Goal: Information Seeking & Learning: Learn about a topic

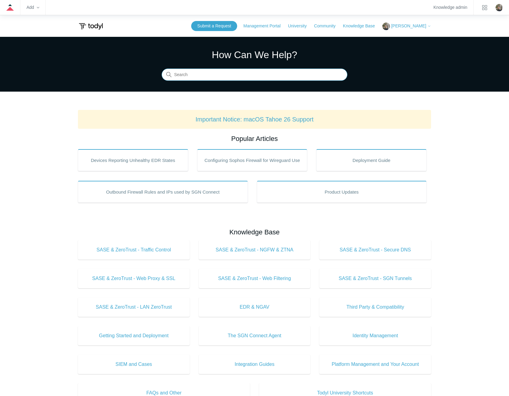
click at [244, 73] on input "Search" at bounding box center [255, 75] width 186 height 12
type input "kaseya"
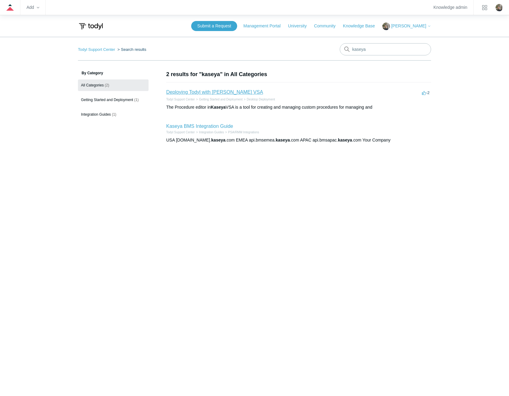
click at [215, 91] on link "Deploying Todyl with Kaseya VSA" at bounding box center [214, 91] width 97 height 5
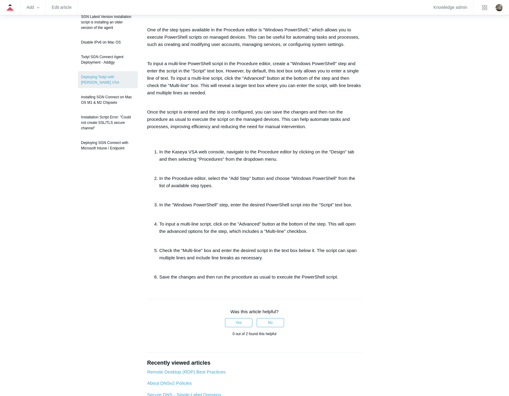
scroll to position [122, 0]
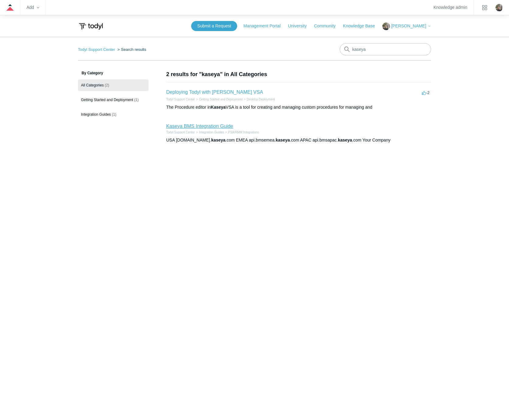
click at [200, 125] on link "Kaseya BMS Integration Guide" at bounding box center [199, 126] width 67 height 5
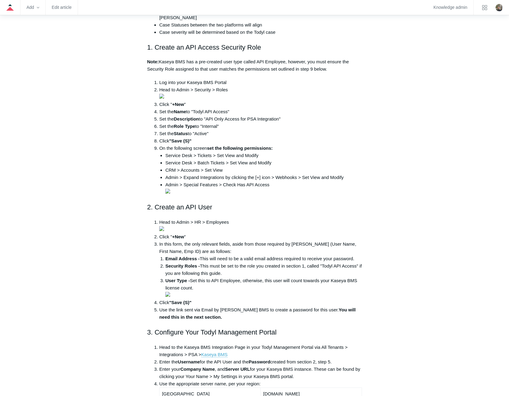
scroll to position [243, 0]
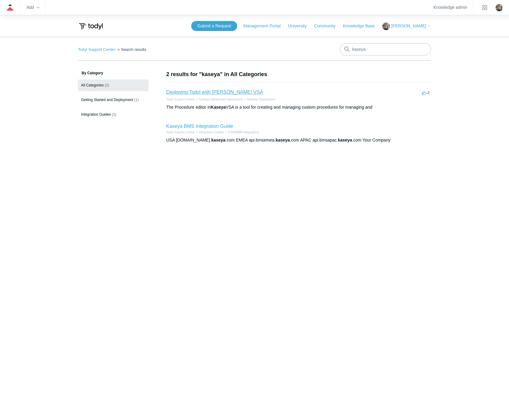
click at [219, 91] on link "Deploying Todyl with [PERSON_NAME] VSA" at bounding box center [214, 91] width 97 height 5
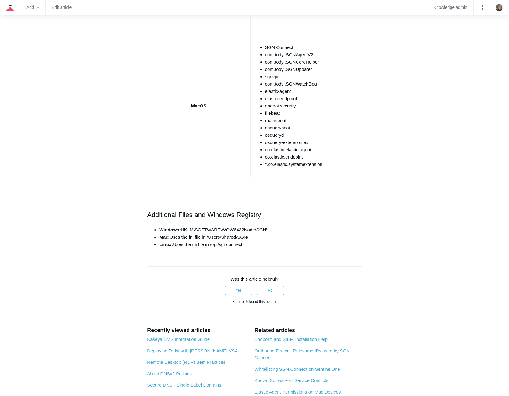
scroll to position [698, 0]
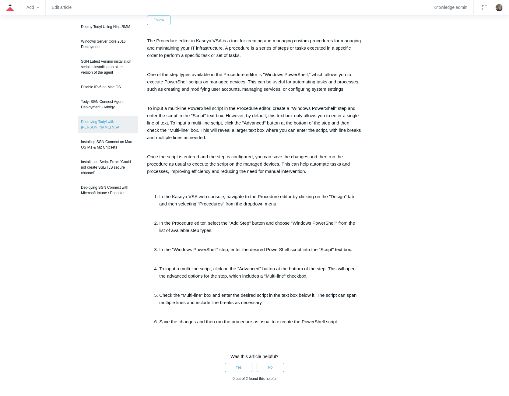
scroll to position [61, 0]
